Goal: Transaction & Acquisition: Book appointment/travel/reservation

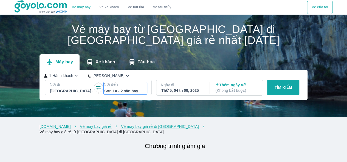
click at [130, 88] on div at bounding box center [125, 91] width 42 height 7
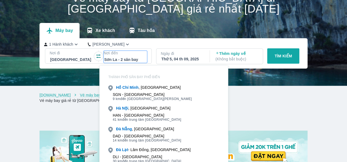
scroll to position [59, 0]
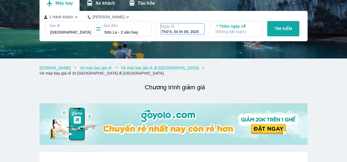
click at [194, 34] on div "Thứ 5, 04 th 09, 2025" at bounding box center [182, 31] width 42 height 5
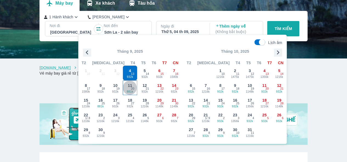
click at [130, 93] on span "881k" at bounding box center [130, 92] width 14 height 4
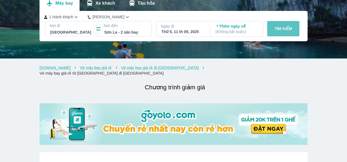
click at [286, 30] on p "TÌM KIẾM" at bounding box center [283, 28] width 18 height 5
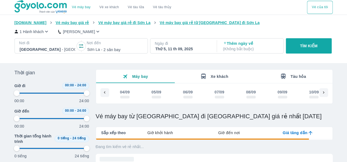
scroll to position [0, 45]
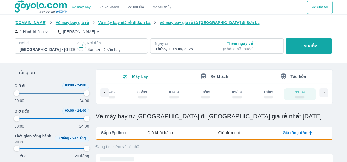
type input "97.9166666666667"
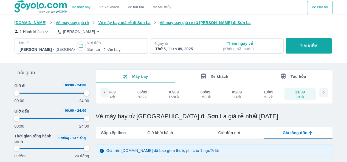
type input "97.9166666666667"
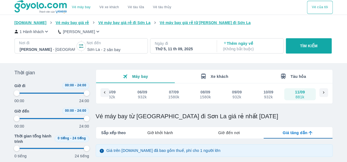
type input "97.9166666666667"
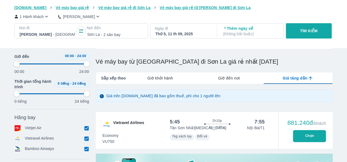
type input "97.9166666666667"
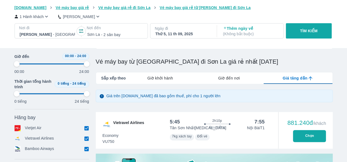
type input "97.9166666666667"
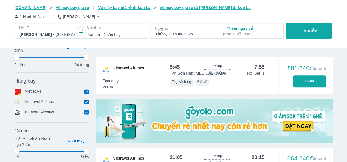
type input "97.9166666666667"
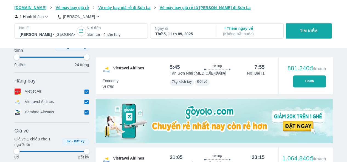
type input "97.9166666666667"
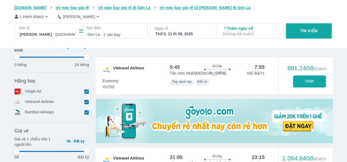
type input "97.9166666666667"
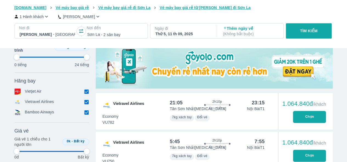
type input "97.9166666666667"
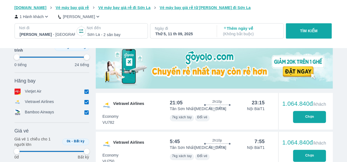
type input "97.9166666666667"
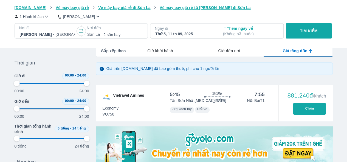
type input "97.9166666666667"
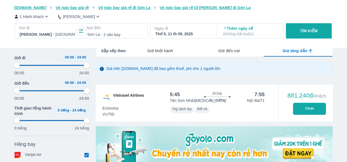
type input "97.9166666666667"
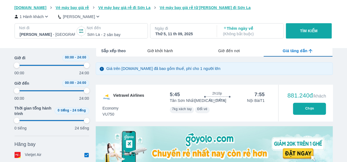
type input "97.9166666666667"
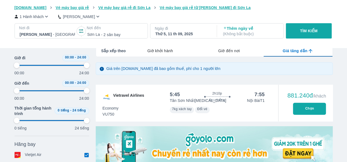
type input "97.9166666666667"
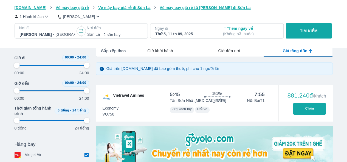
type input "97.9166666666667"
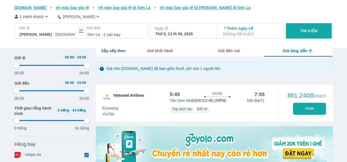
type input "97.9166666666667"
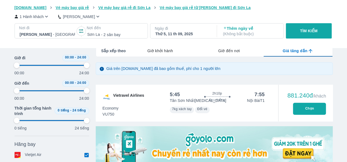
type input "97.9166666666667"
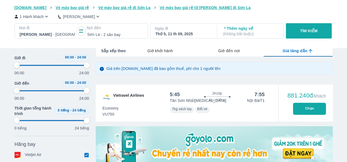
type input "97.9166666666667"
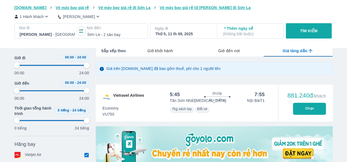
type input "97.9166666666667"
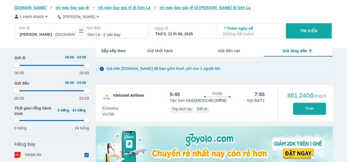
type input "97.9166666666667"
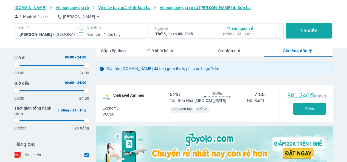
type input "97.9166666666667"
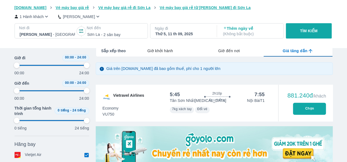
type input "97.9166666666667"
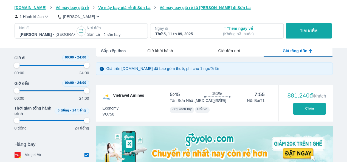
type input "97.9166666666667"
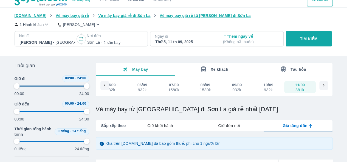
scroll to position [0, 0]
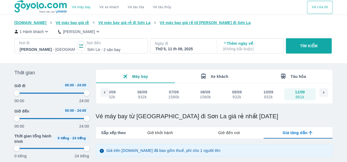
click at [120, 52] on div at bounding box center [114, 49] width 55 height 7
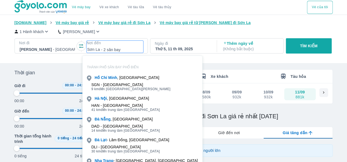
scroll to position [32, 0]
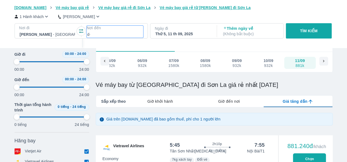
type input "d"
type input "đ"
type input "97.9166666666667"
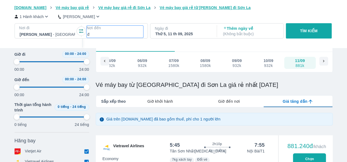
type input "97.9166666666667"
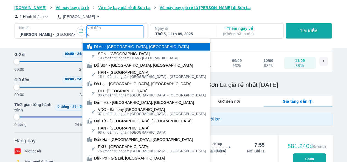
type input "97.9166666666667"
type input "đi"
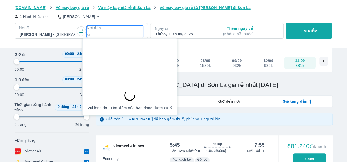
type input "97.9166666666667"
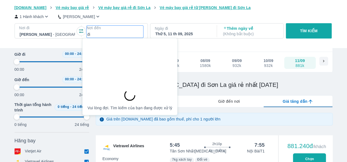
type input "97.9166666666667"
type input "đie"
type input "97.9166666666667"
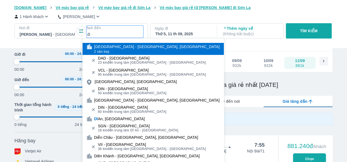
type input "điê"
type input "97.9166666666667"
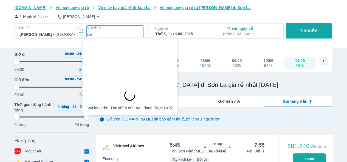
type input "97.9166666666667"
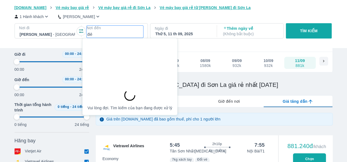
type input "97.9166666666667"
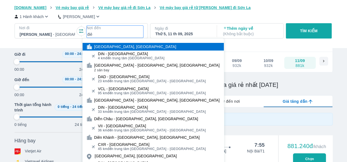
type input "điên"
type input "97.9166666666667"
type input "điện"
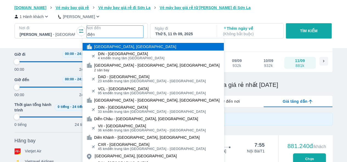
type input "97.9166666666667"
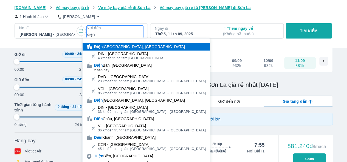
type input "97.9166666666667"
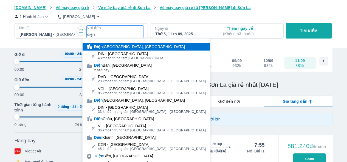
type input "97.9166666666667"
type input "điện"
type input "97.9166666666667"
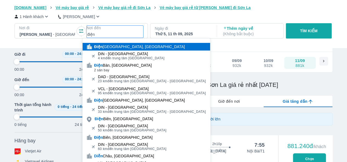
type input "97.9166666666667"
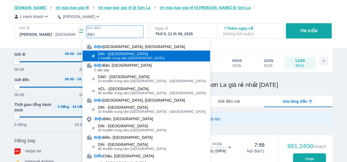
type input "điện"
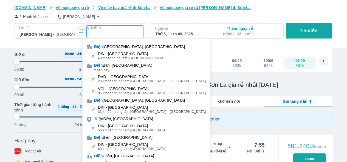
drag, startPoint x: 127, startPoint y: 55, endPoint x: 130, endPoint y: 55, distance: 3.3
click at [128, 54] on div "DIN - [GEOGRAPHIC_DATA]" at bounding box center [131, 54] width 67 height 4
type input "97.9166666666667"
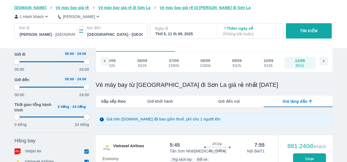
click at [191, 34] on div "Thứ 5, 11 th 09, 2025" at bounding box center [182, 33] width 55 height 5
type input "97.9166666666667"
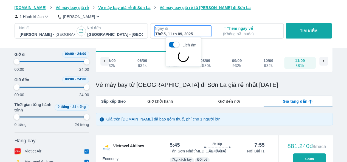
type input "97.9166666666667"
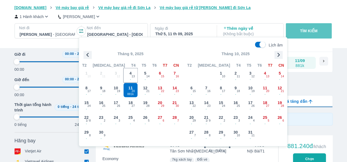
click at [312, 31] on p "TÌM KIẾM" at bounding box center [309, 30] width 18 height 5
type input "97.9166666666667"
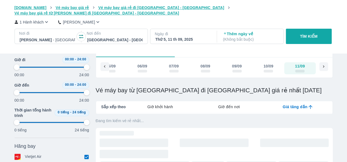
type input "97.9166666666667"
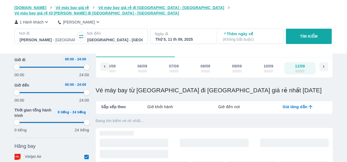
type input "97.9166666666667"
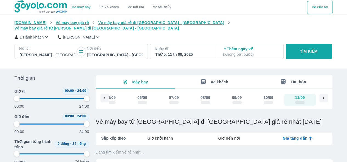
type input "97.9166666666667"
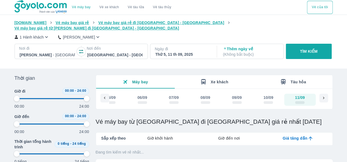
type input "97.9166666666667"
checkbox input "false"
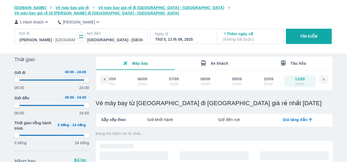
scroll to position [27, 0]
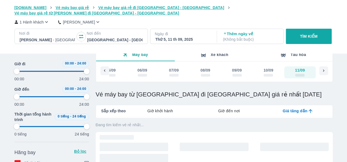
type input "97.9166666666667"
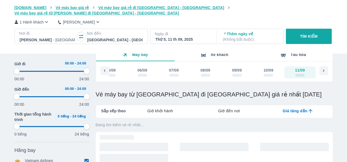
type input "97.9166666666667"
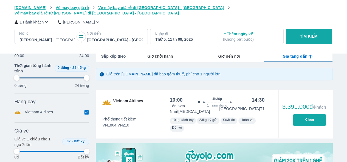
type input "97.9166666666667"
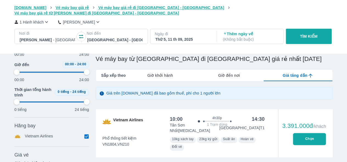
type input "97.9166666666667"
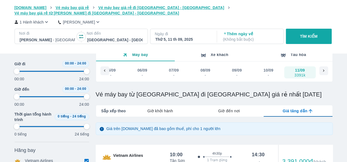
click at [175, 73] on div "-" at bounding box center [173, 75] width 9 height 4
type input "97.9166666666667"
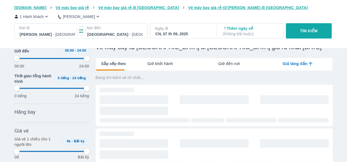
scroll to position [82, 0]
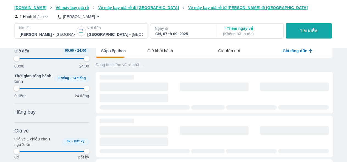
type input "97.9166666666667"
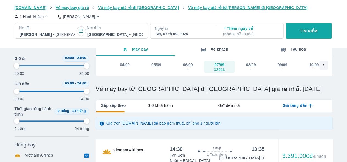
scroll to position [27, 0]
click at [192, 67] on div "06/09" at bounding box center [188, 64] width 10 height 5
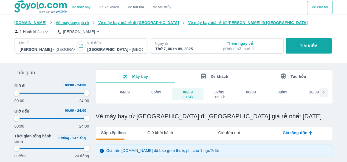
click at [152, 90] on div "05/09" at bounding box center [156, 92] width 10 height 5
click at [312, 92] on div "10/09" at bounding box center [314, 92] width 10 height 5
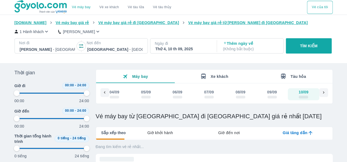
click at [319, 94] on div at bounding box center [323, 93] width 9 height 9
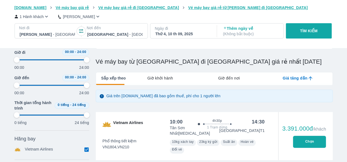
scroll to position [27, 0]
